Goal: Information Seeking & Learning: Learn about a topic

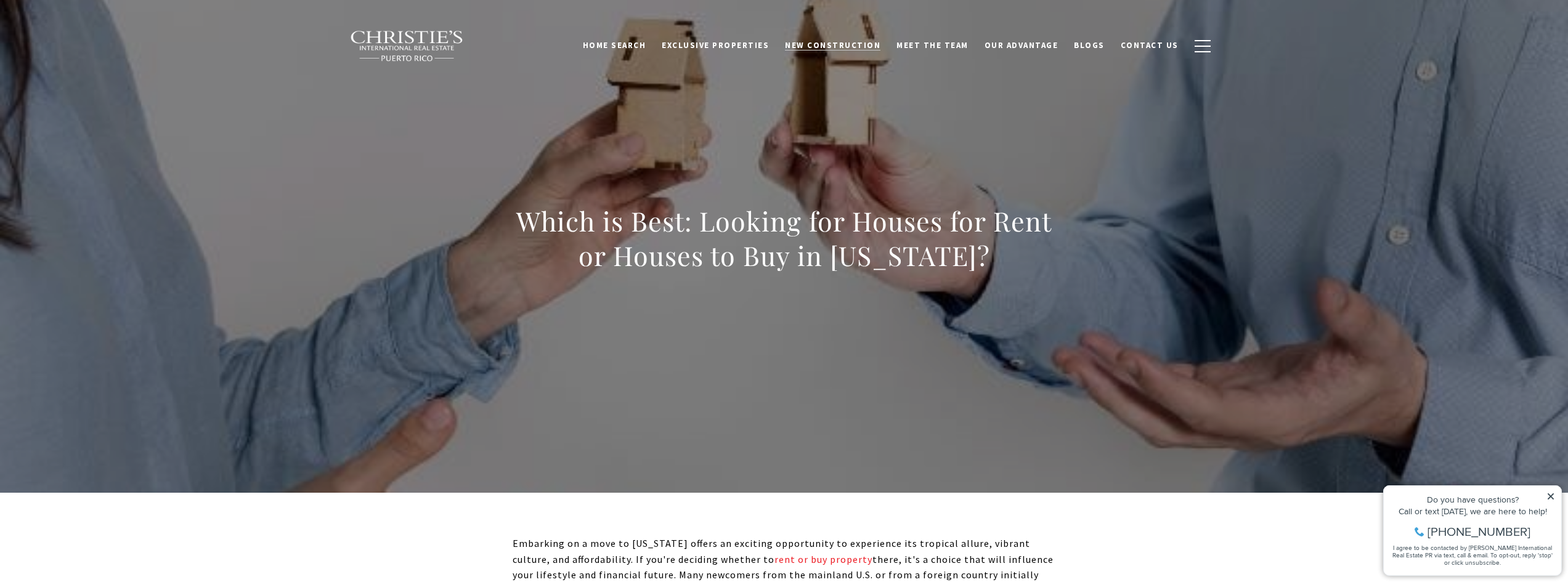
click at [874, 49] on span "New Construction" at bounding box center [832, 45] width 95 height 10
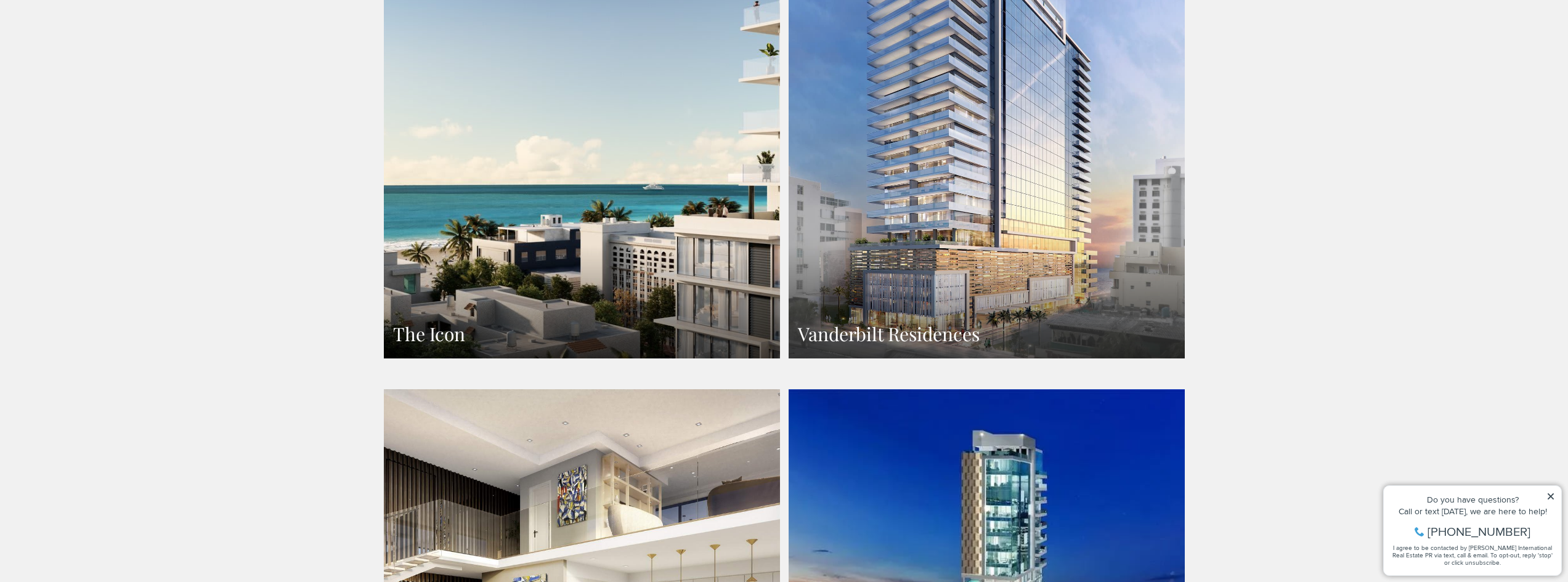
scroll to position [1231, 0]
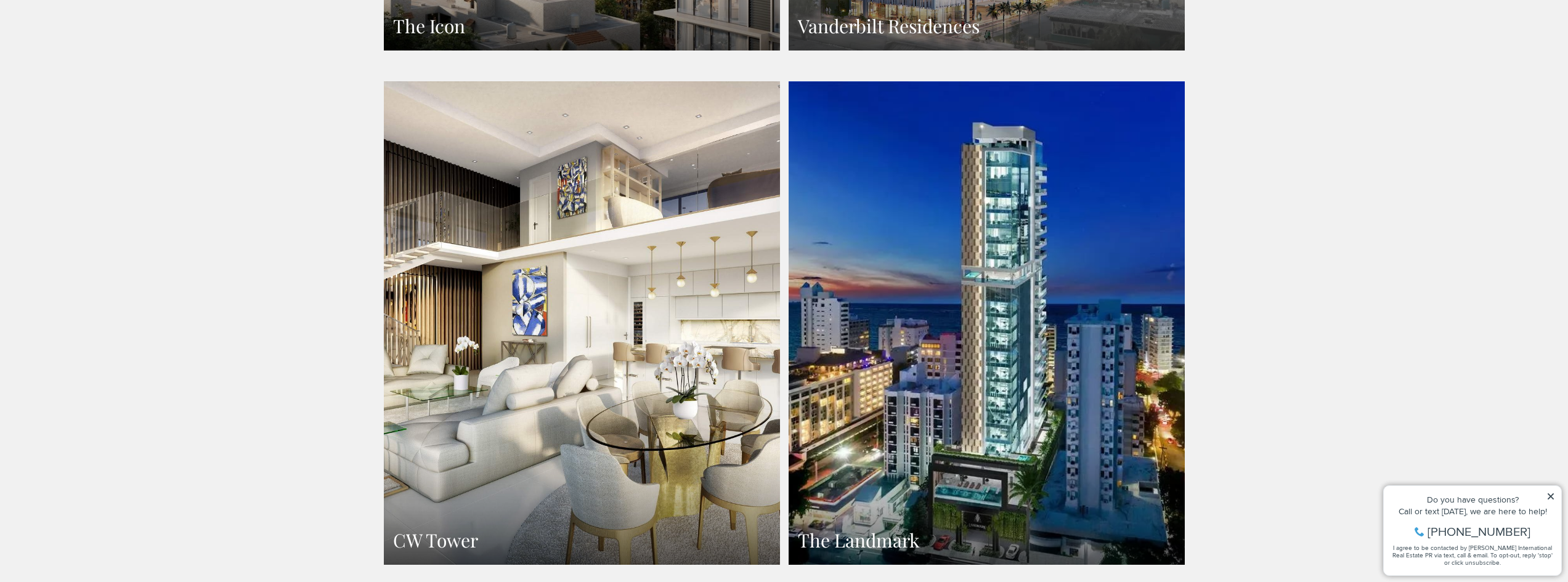
click at [929, 287] on link "The Landmark" at bounding box center [986, 323] width 396 height 484
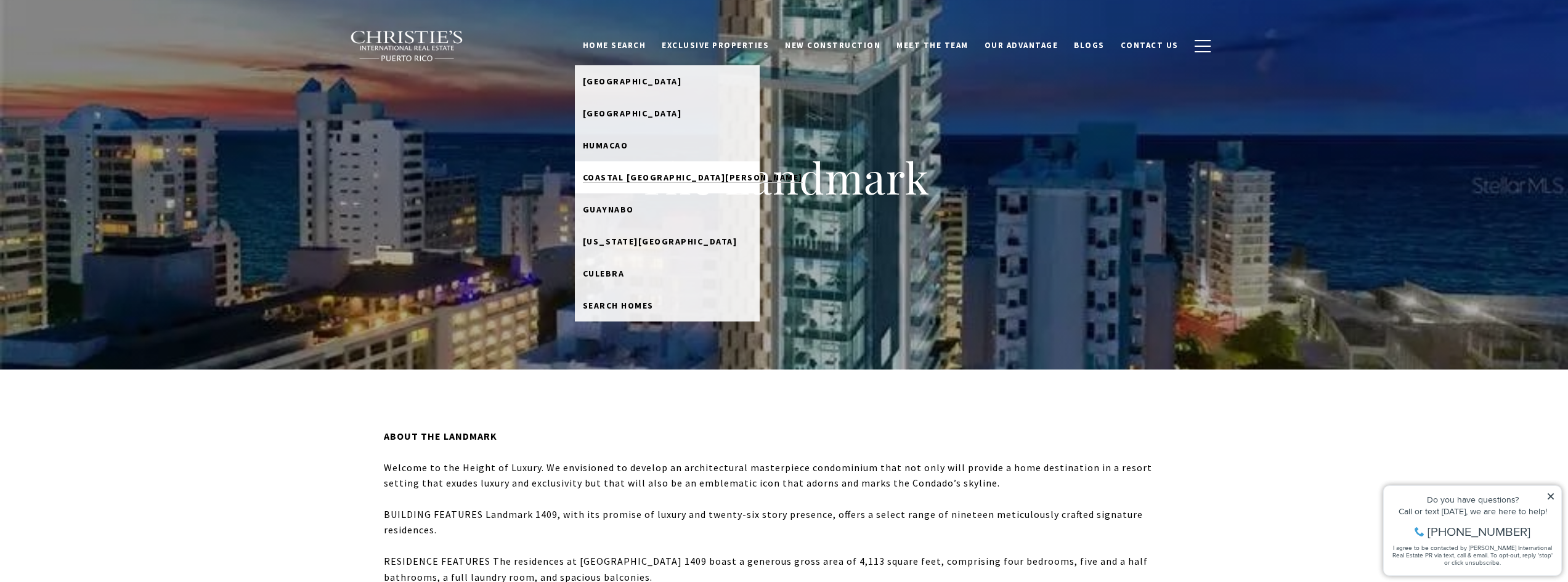
click at [664, 181] on span "Coastal [GEOGRAPHIC_DATA][PERSON_NAME]" at bounding box center [693, 177] width 220 height 11
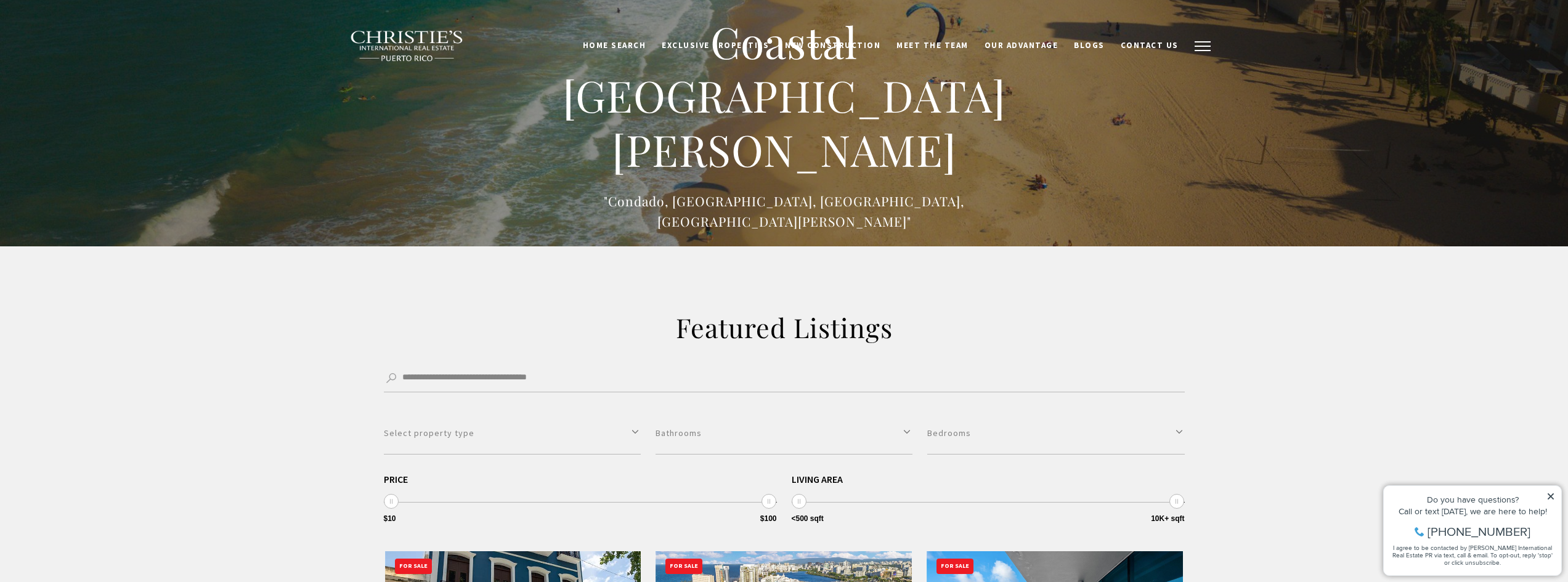
click at [1200, 38] on button "button" at bounding box center [1202, 46] width 32 height 36
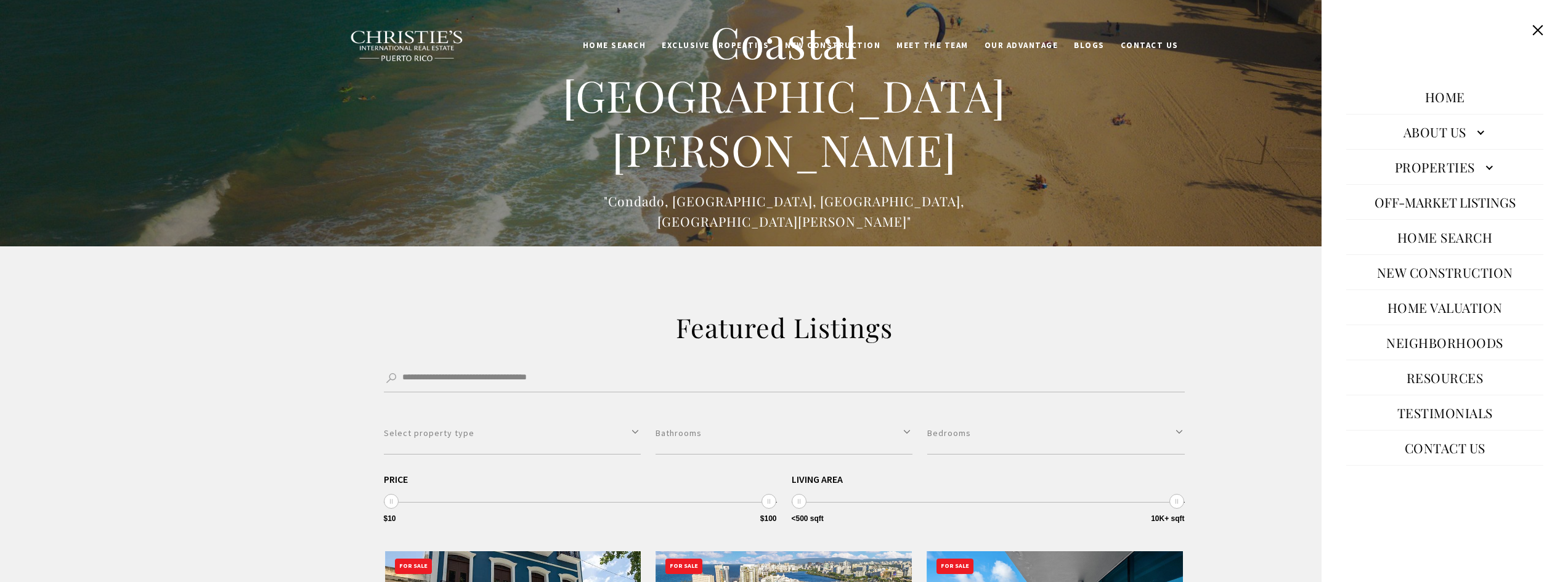
click at [1455, 167] on link "Properties" at bounding box center [1444, 167] width 197 height 30
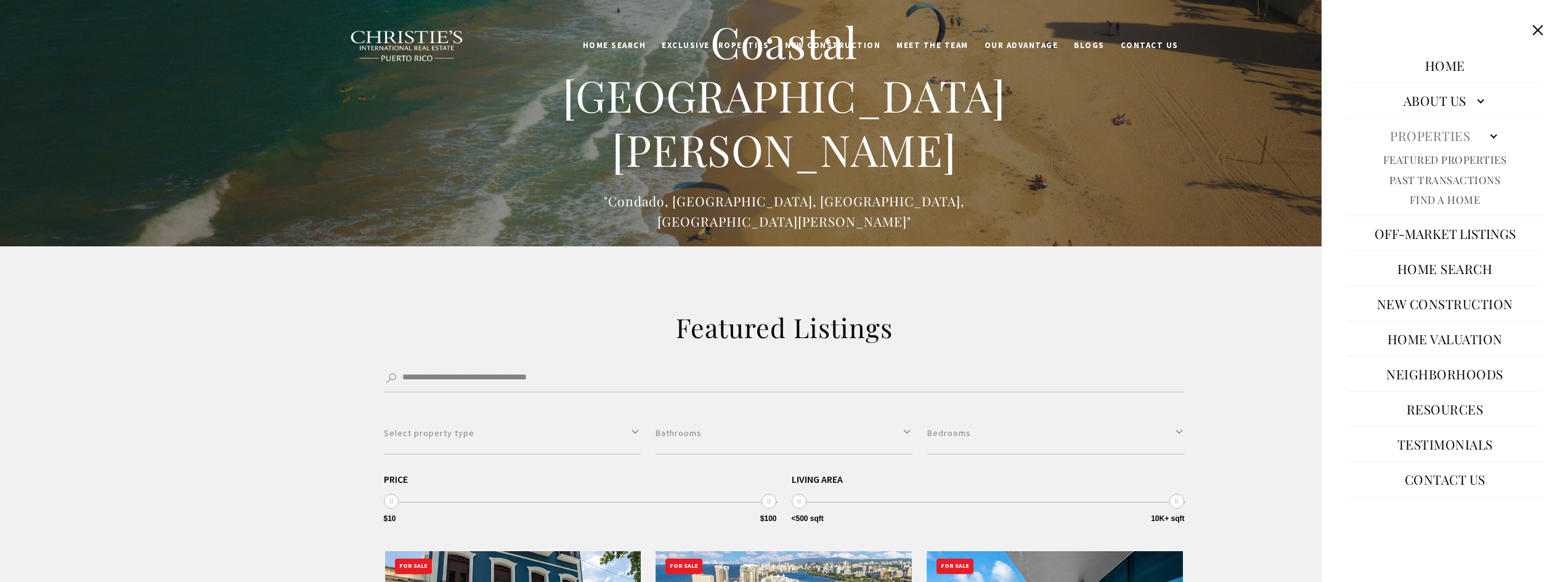
click at [535, 243] on div "Coastal San Juan "Condado, Ocean Park, Puntas Las Marias, Old San Juan"" at bounding box center [784, 123] width 1568 height 246
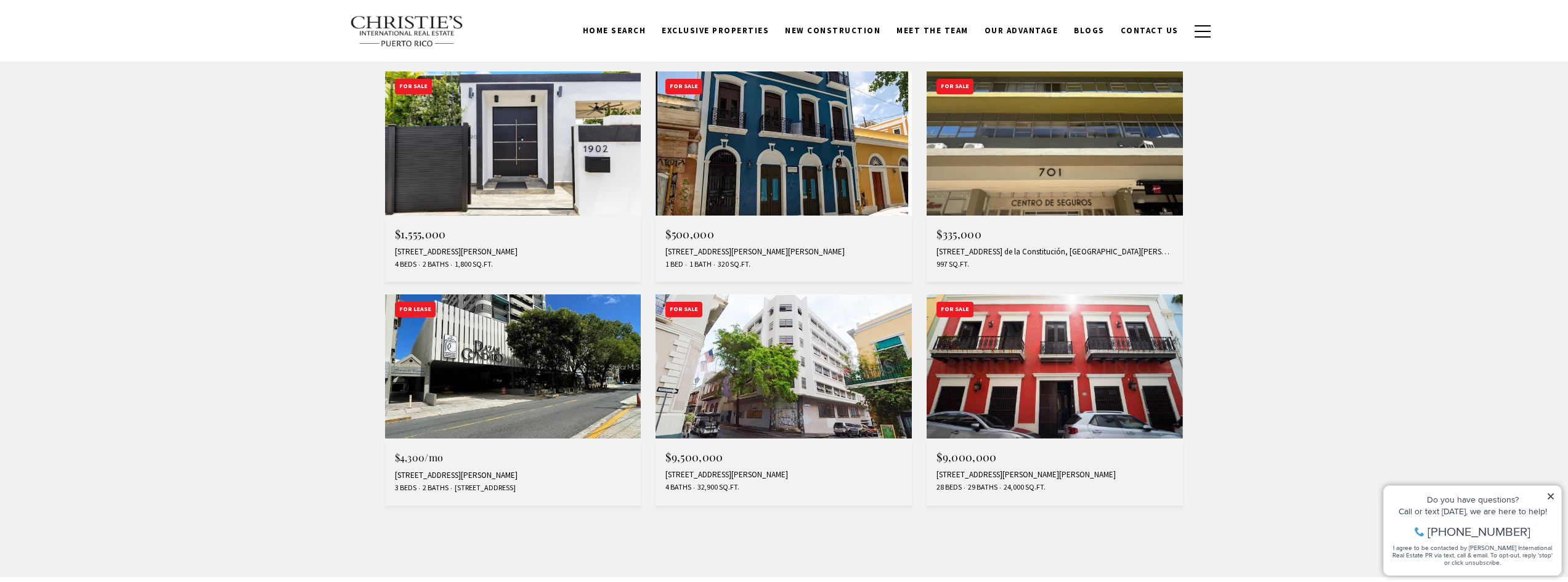
scroll to position [923, 0]
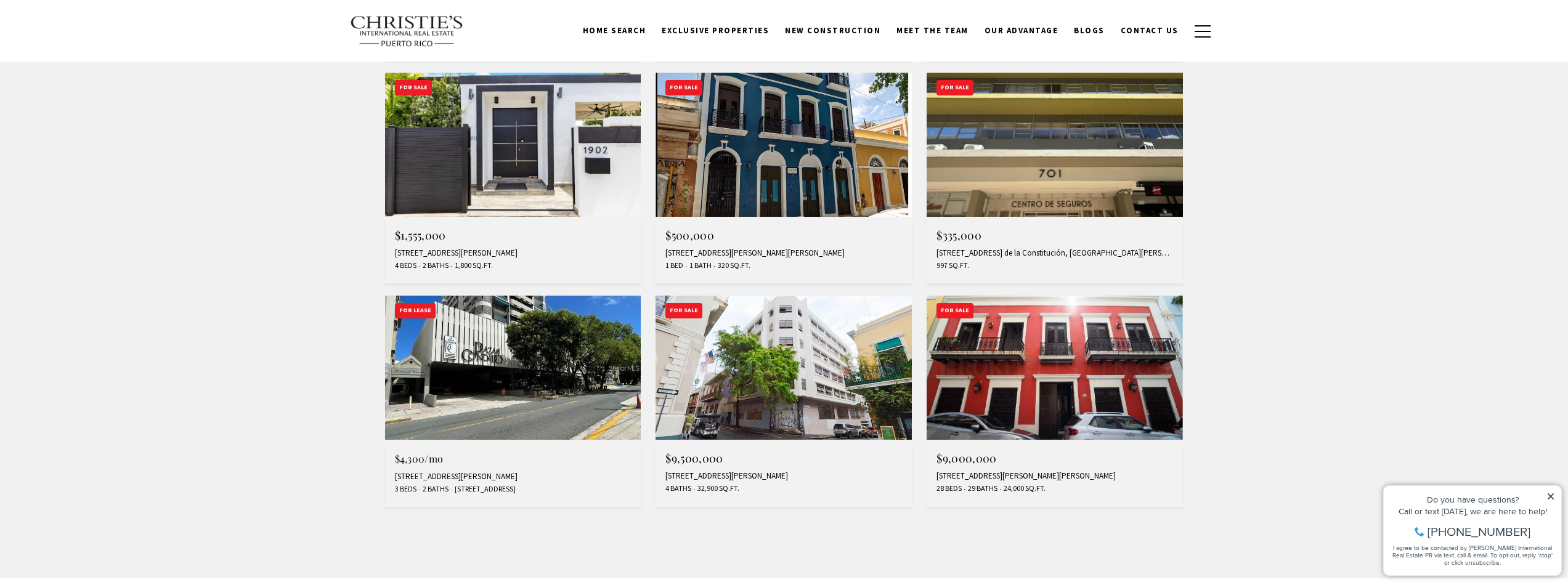
click at [589, 359] on img at bounding box center [514, 367] width 256 height 144
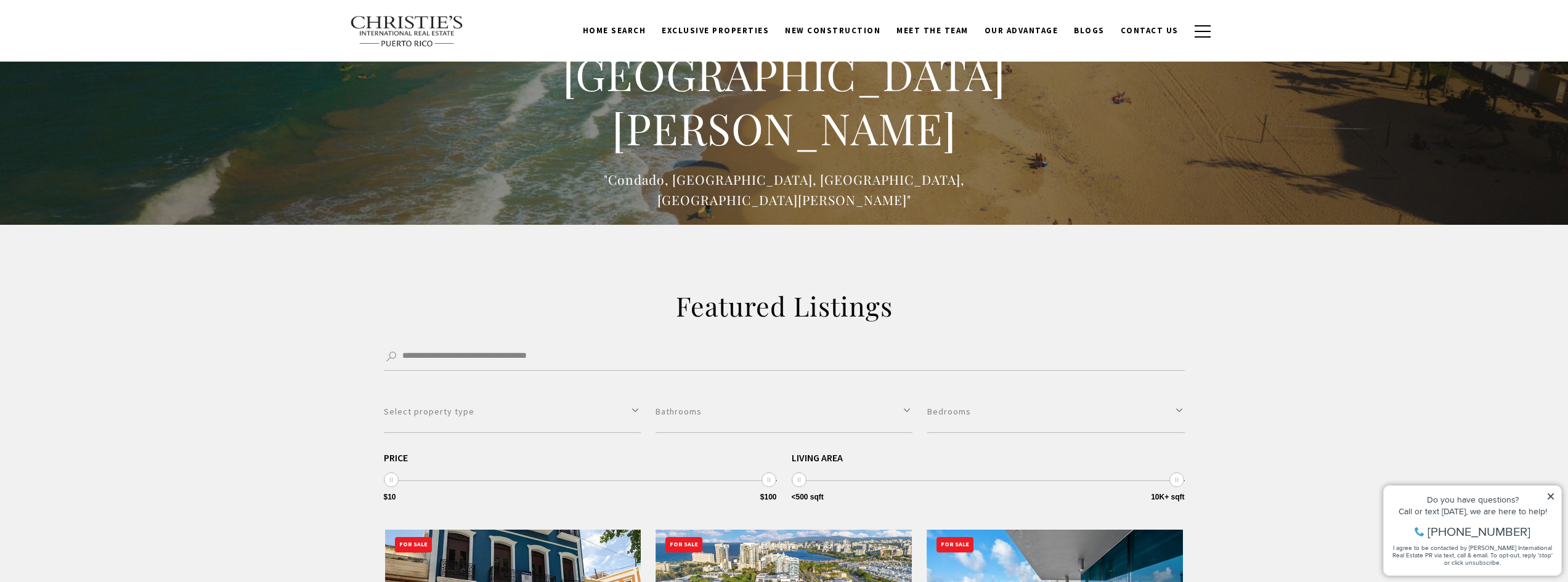
scroll to position [0, 0]
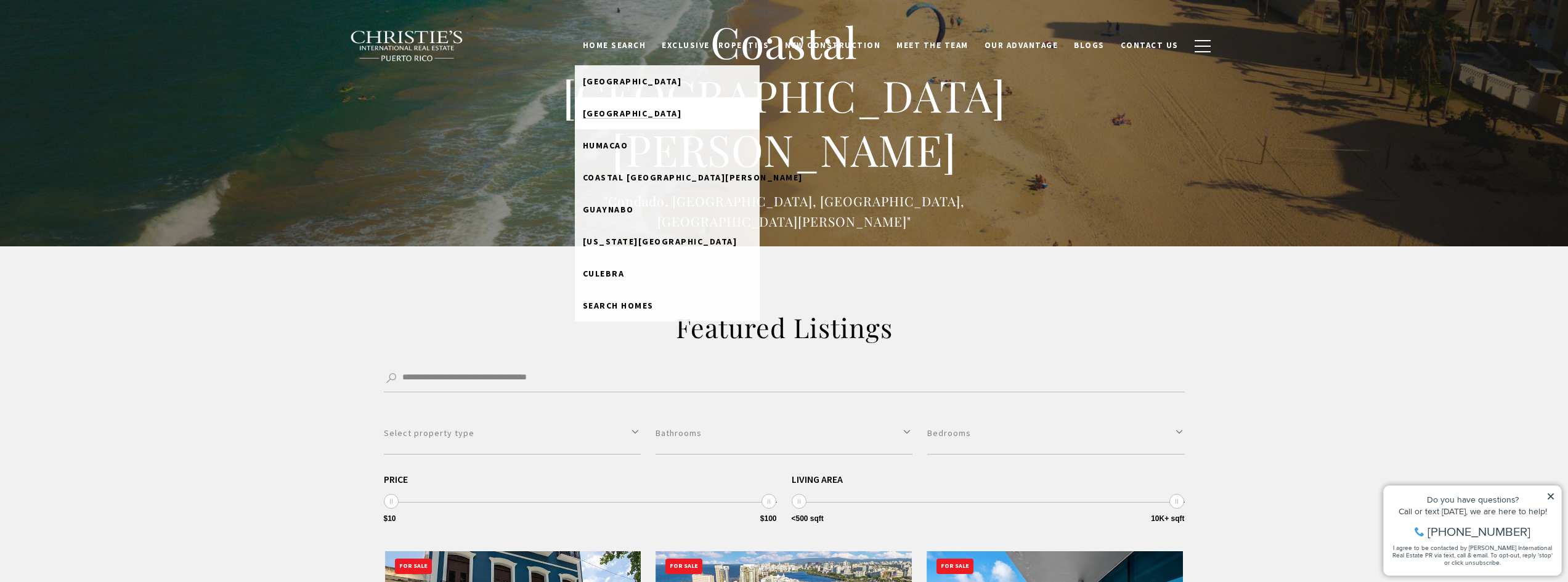
click at [650, 115] on span "[GEOGRAPHIC_DATA]" at bounding box center [632, 113] width 99 height 11
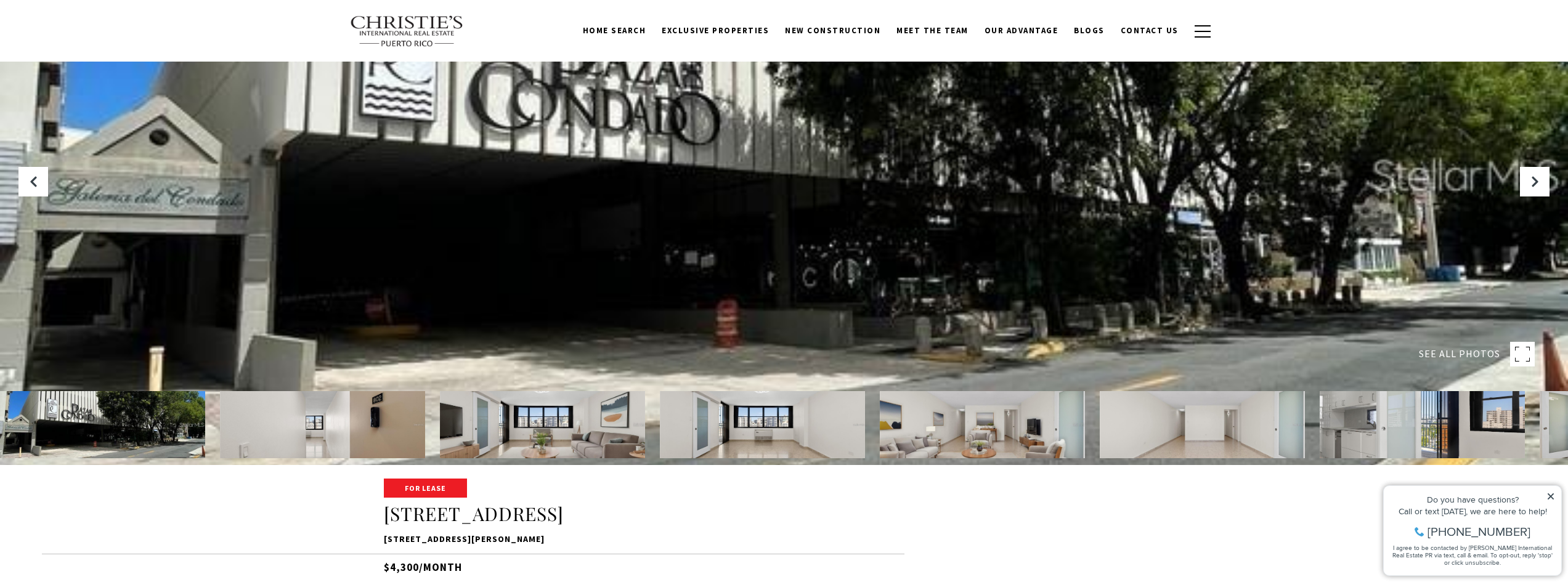
scroll to position [123, 0]
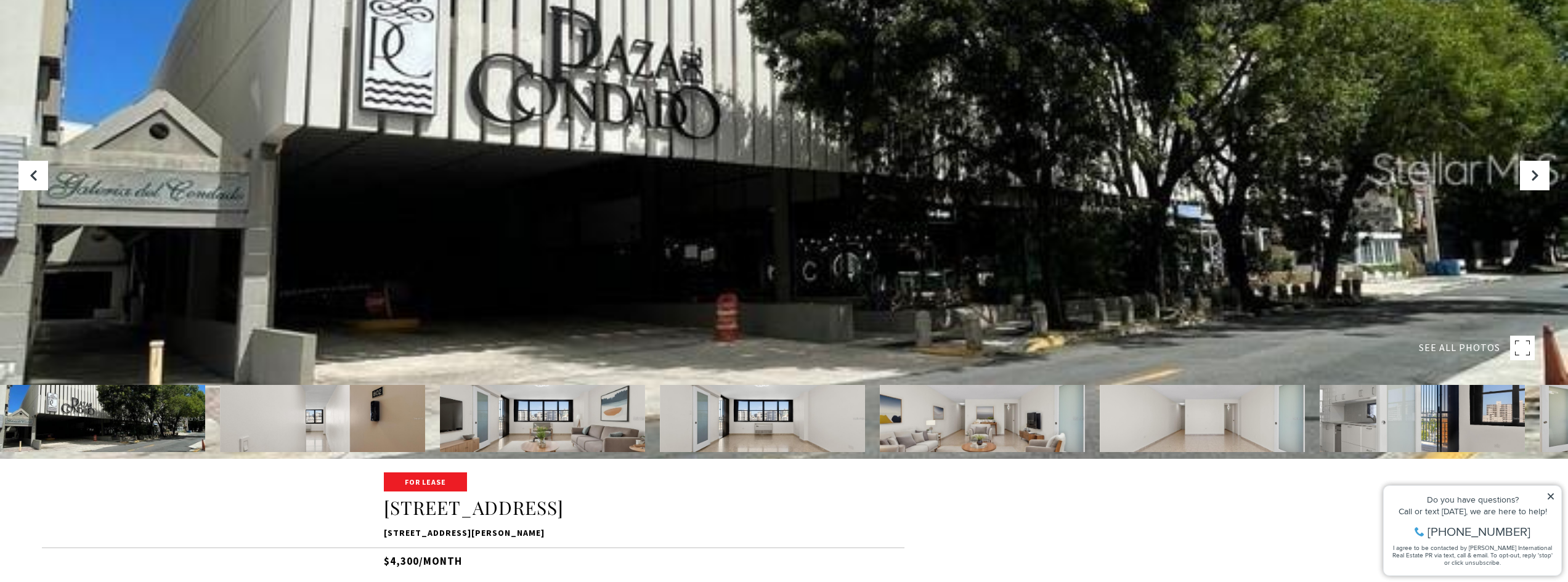
click at [537, 409] on img at bounding box center [542, 419] width 205 height 67
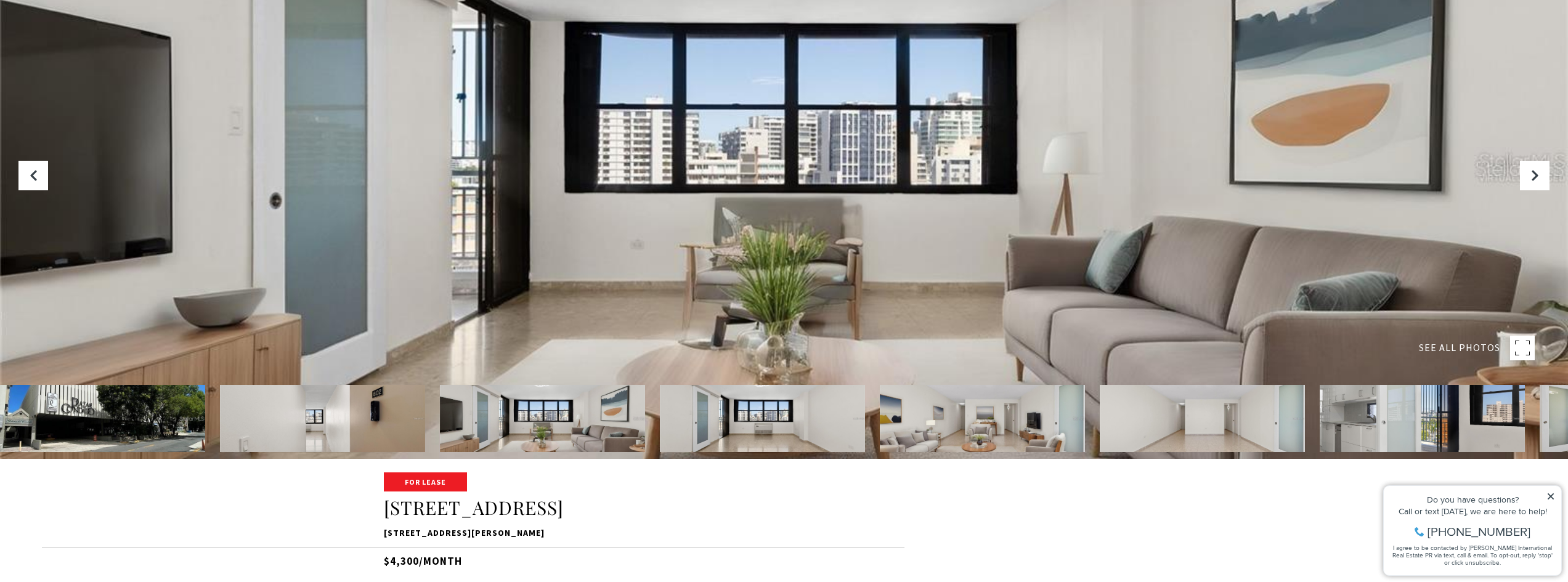
click at [744, 409] on img at bounding box center [762, 419] width 205 height 67
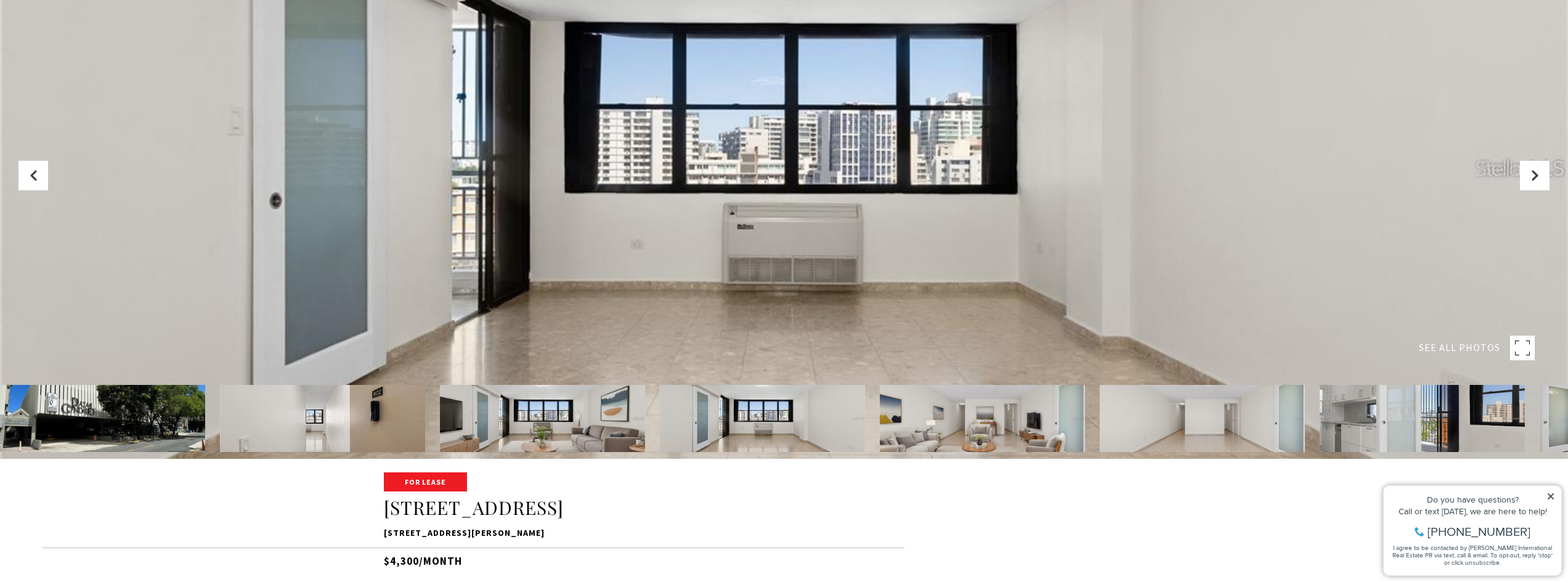
click at [923, 420] on img at bounding box center [983, 419] width 205 height 67
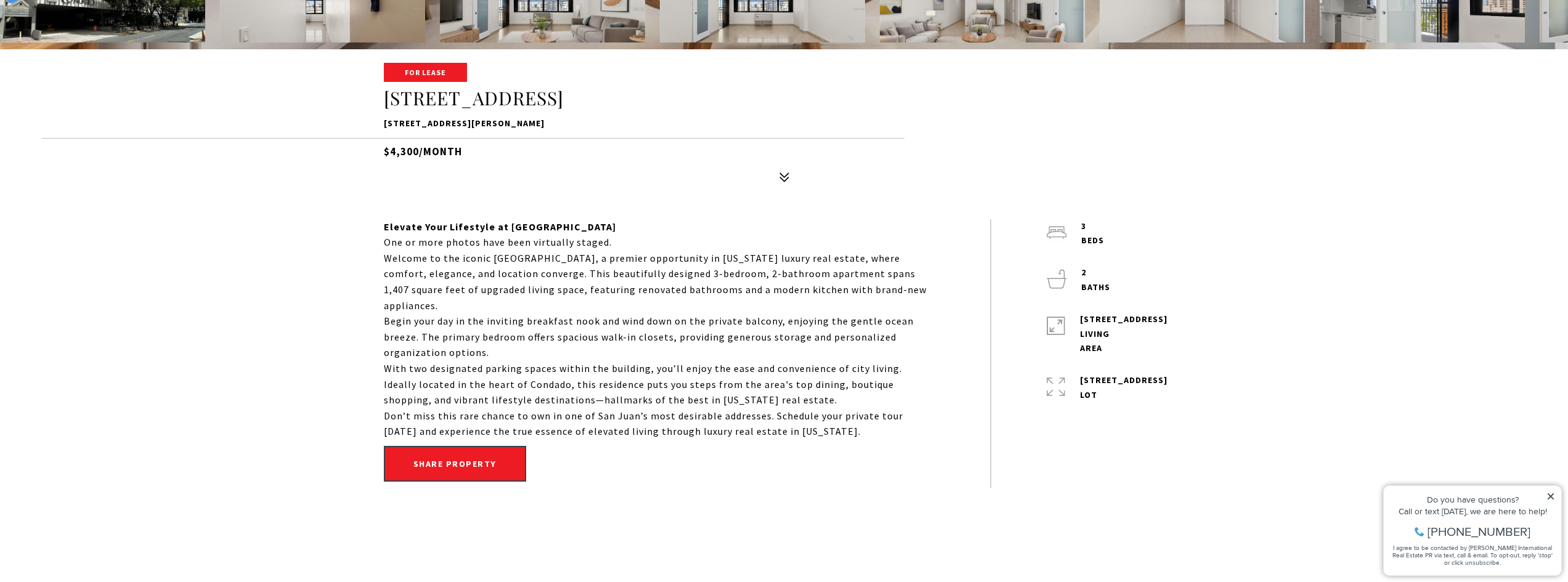
scroll to position [554, 0]
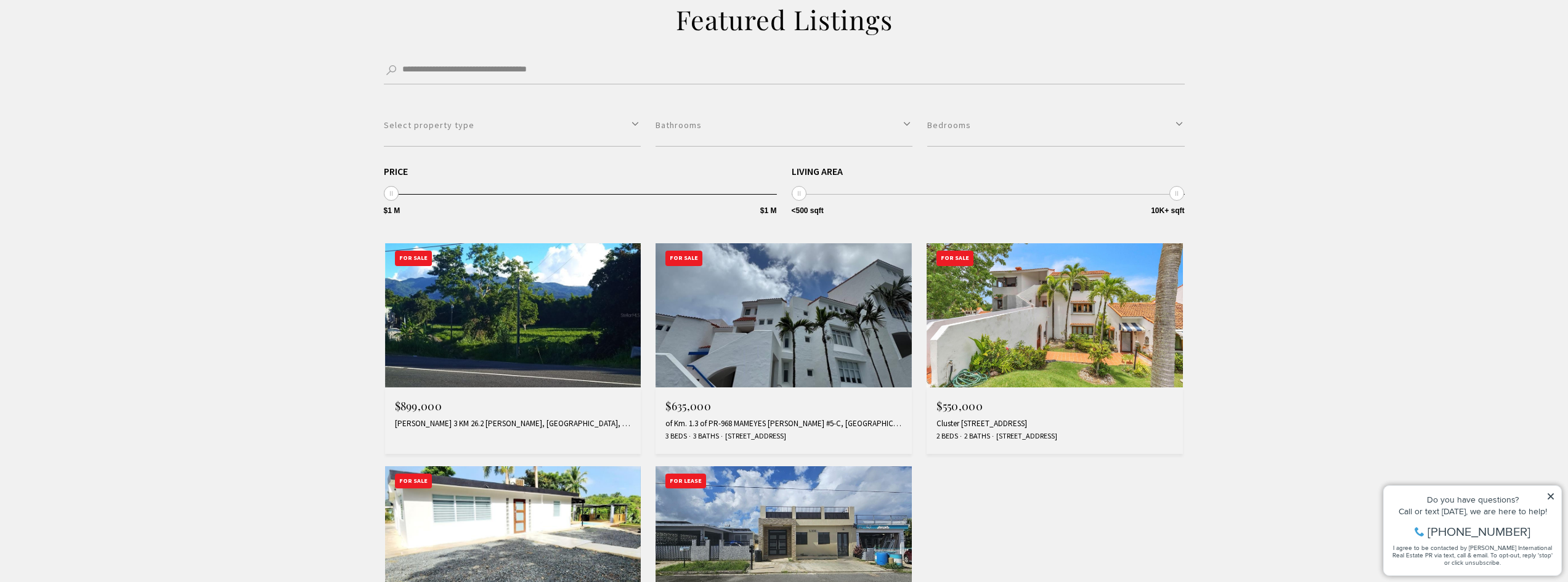
scroll to position [431, 0]
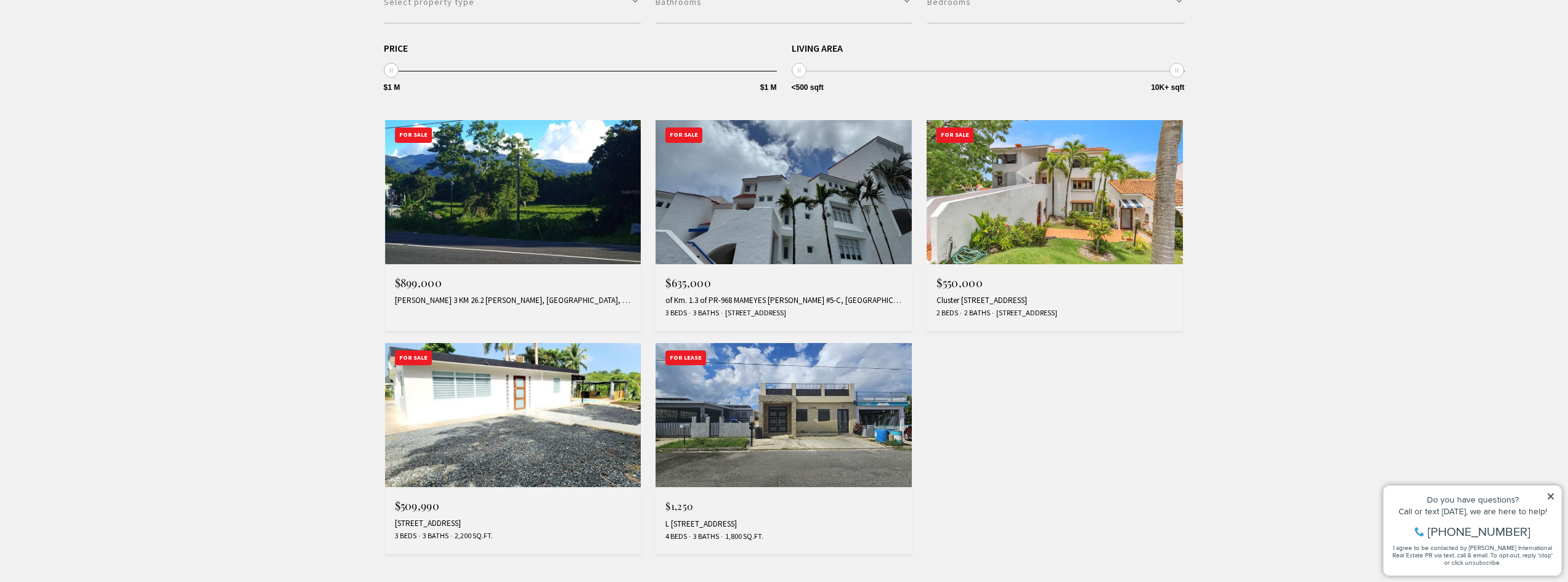
click at [872, 416] on img at bounding box center [784, 415] width 256 height 144
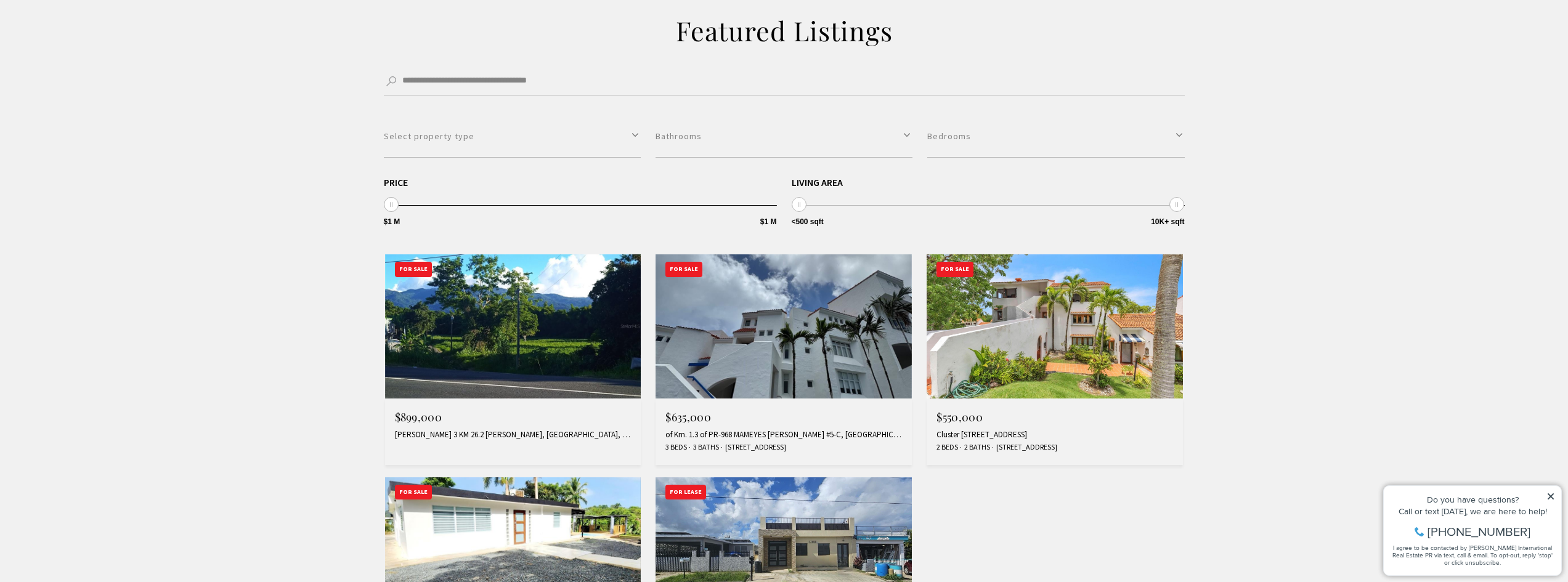
scroll to position [0, 0]
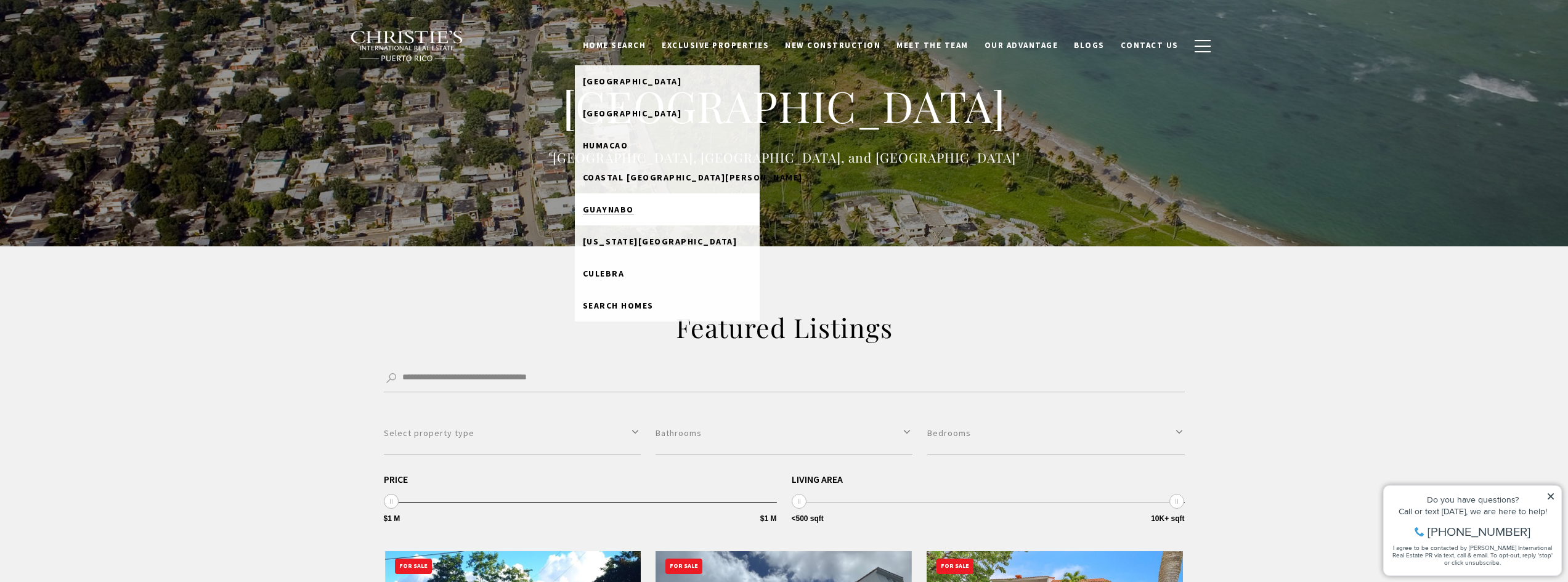
click at [651, 215] on link "Guaynabo" at bounding box center [667, 209] width 184 height 32
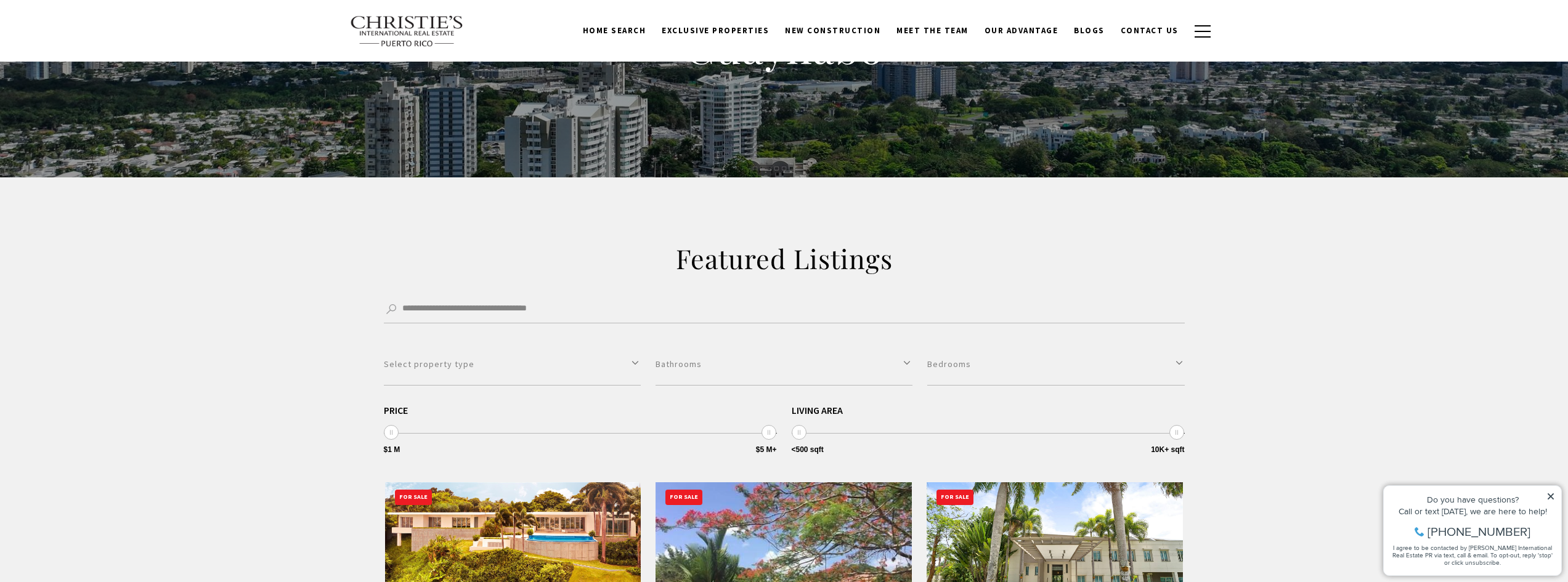
scroll to position [62, 0]
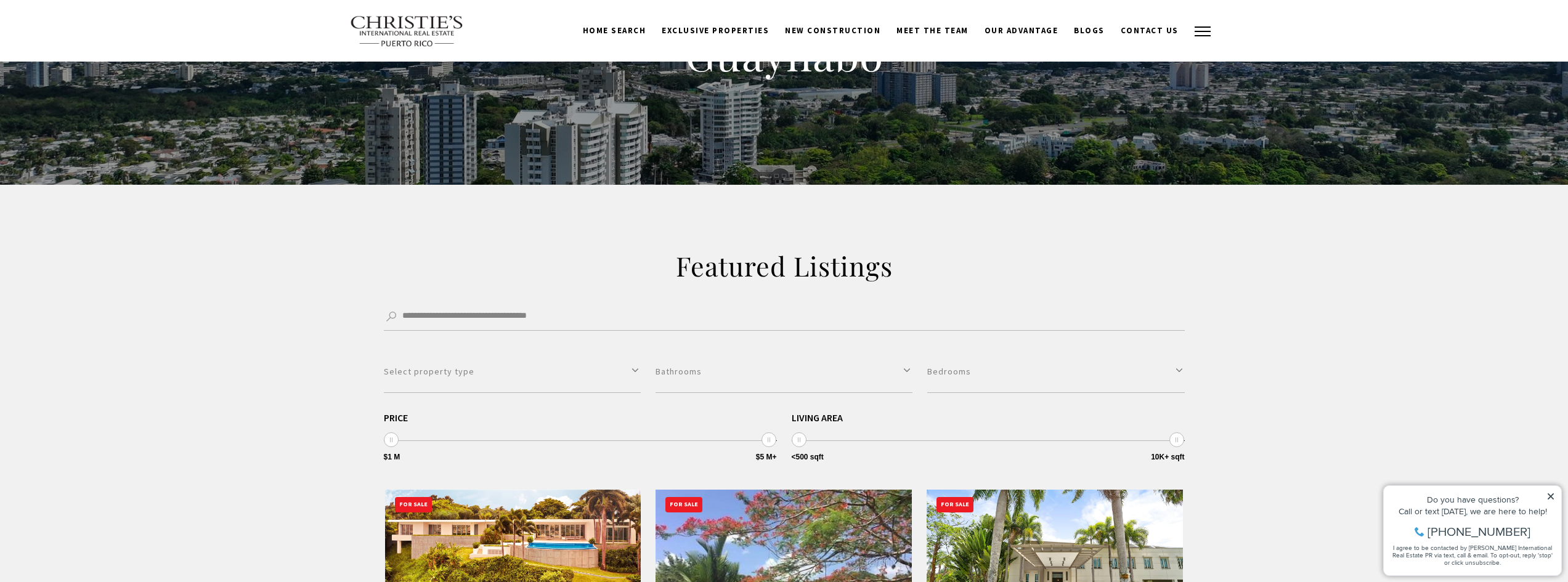
click at [1204, 32] on span "button" at bounding box center [1202, 31] width 16 height 2
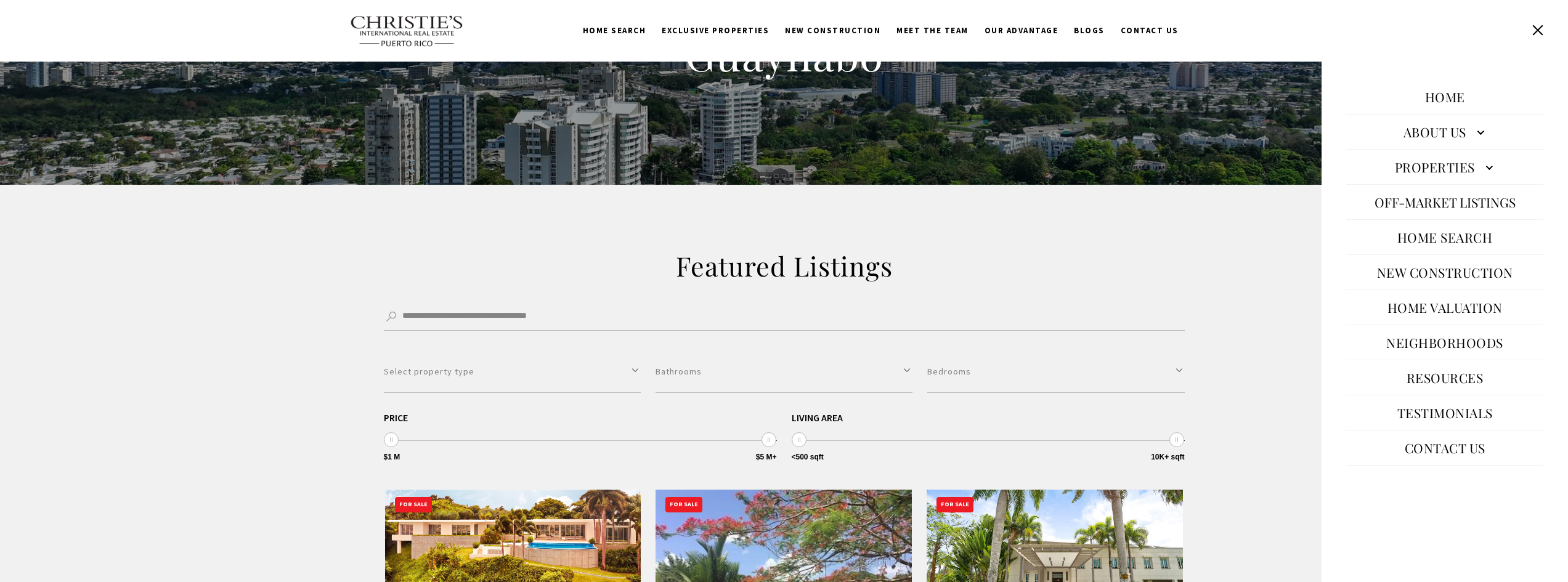
click at [1432, 346] on link "Neighborhoods" at bounding box center [1445, 342] width 130 height 30
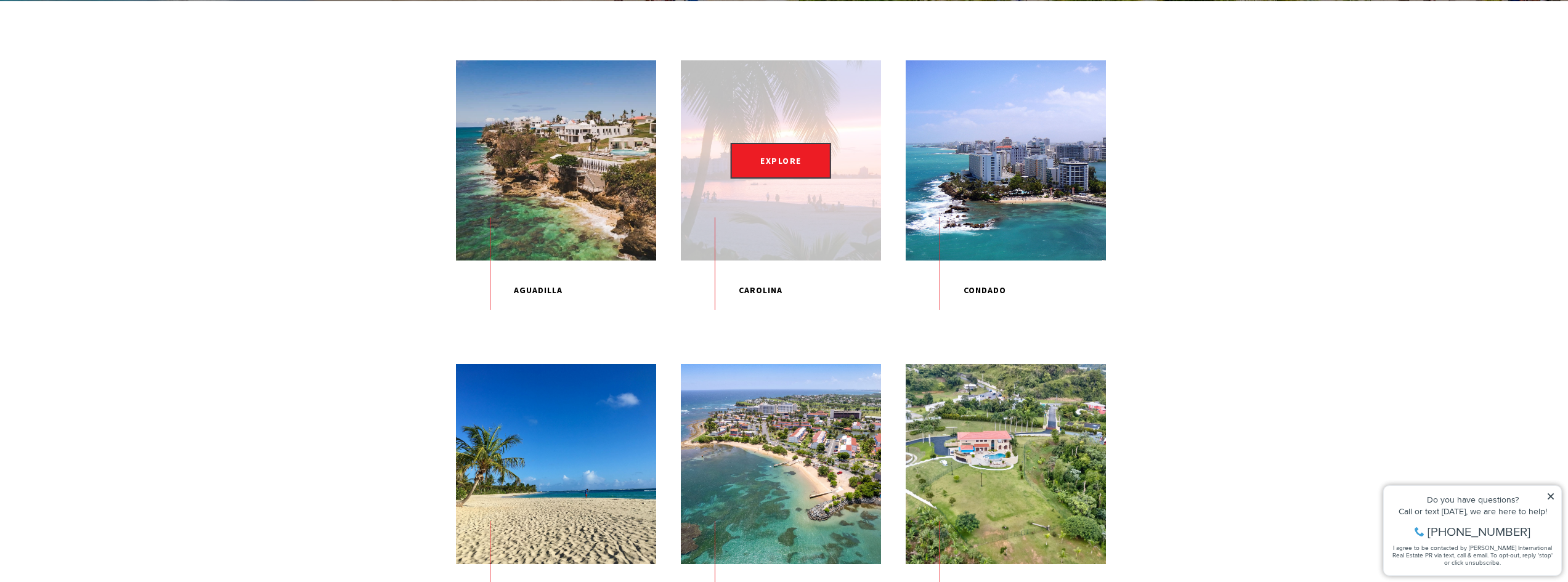
scroll to position [370, 0]
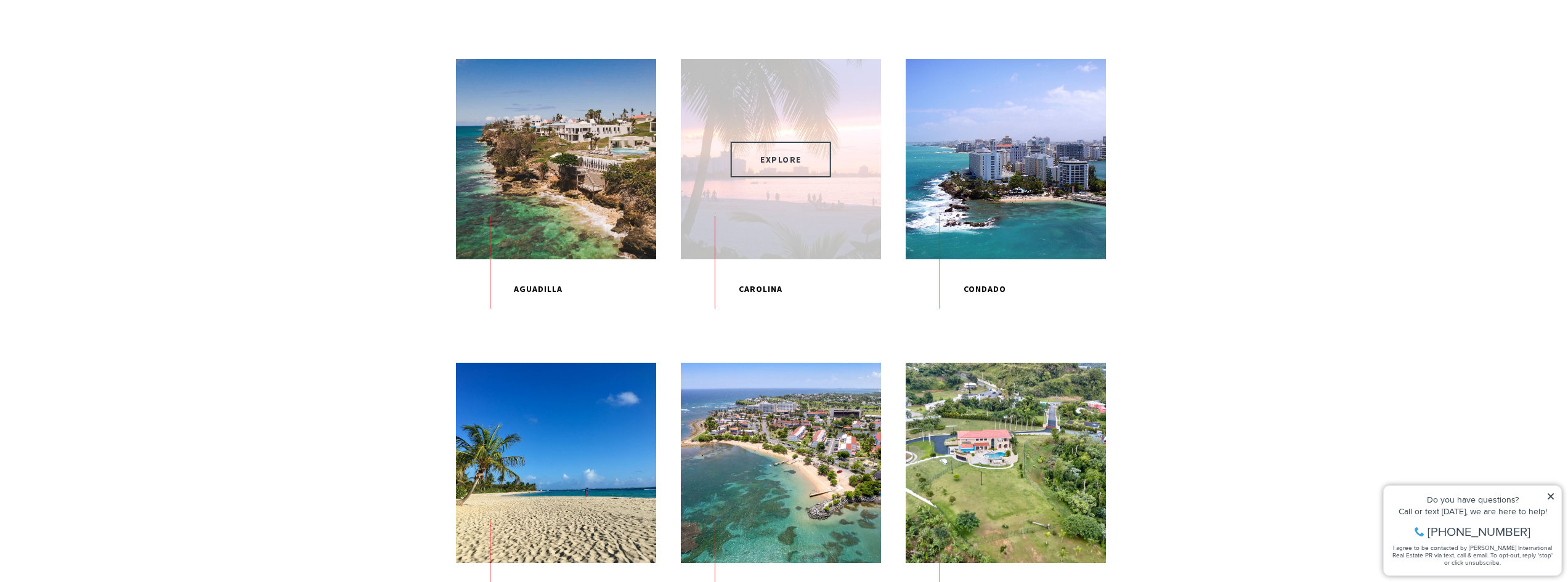
click at [778, 161] on span "EXPLORE" at bounding box center [781, 159] width 100 height 36
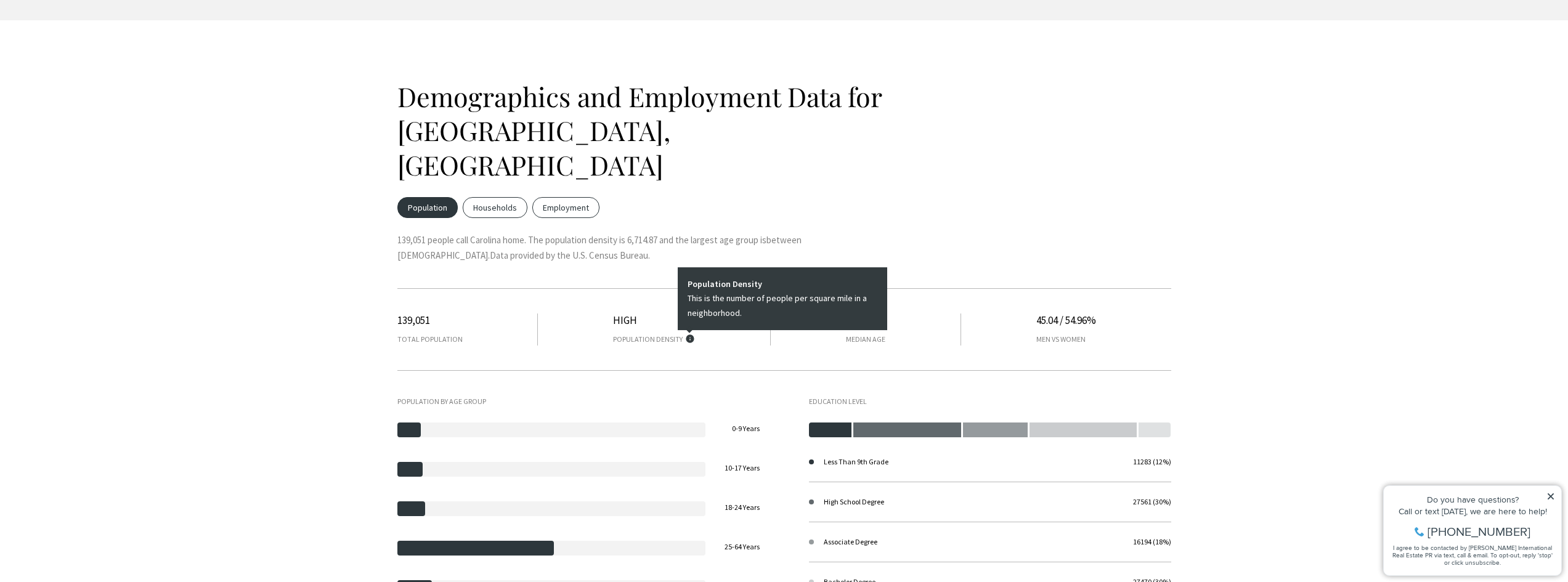
scroll to position [1662, 0]
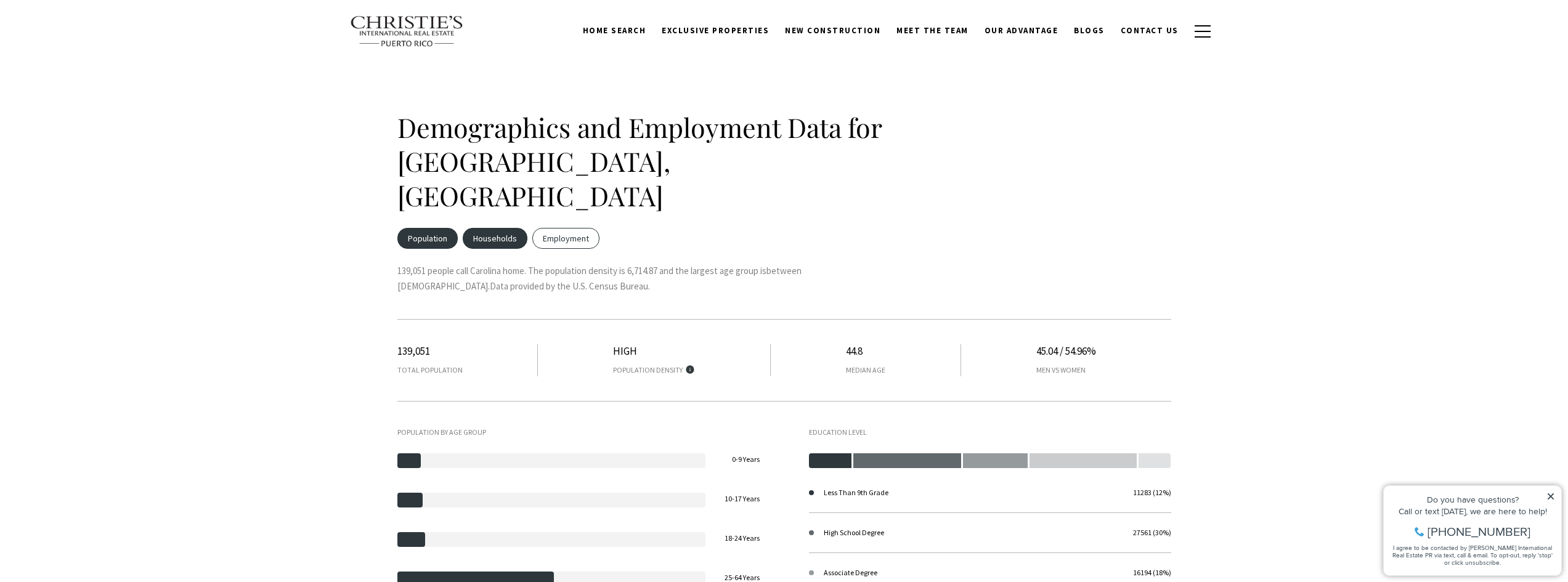
click at [472, 228] on span "Households" at bounding box center [495, 238] width 65 height 21
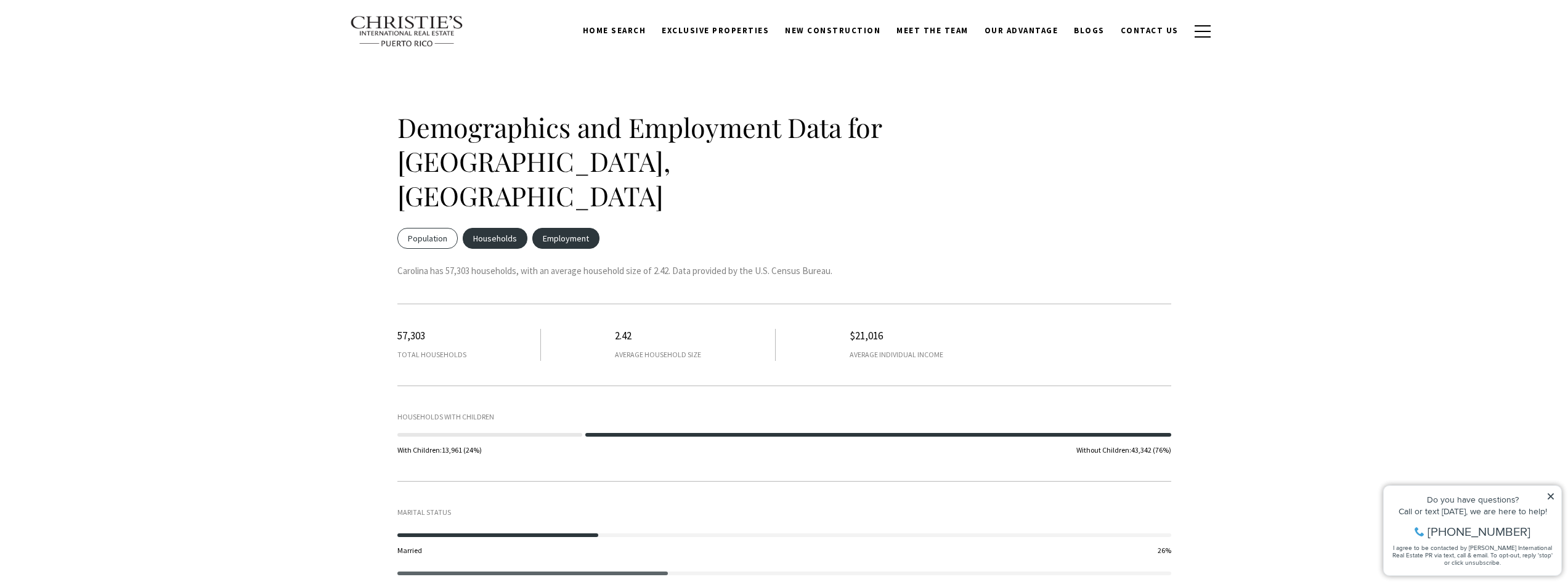
click at [564, 228] on span "Employment" at bounding box center [566, 238] width 67 height 21
